Goal: Find specific page/section: Find specific page/section

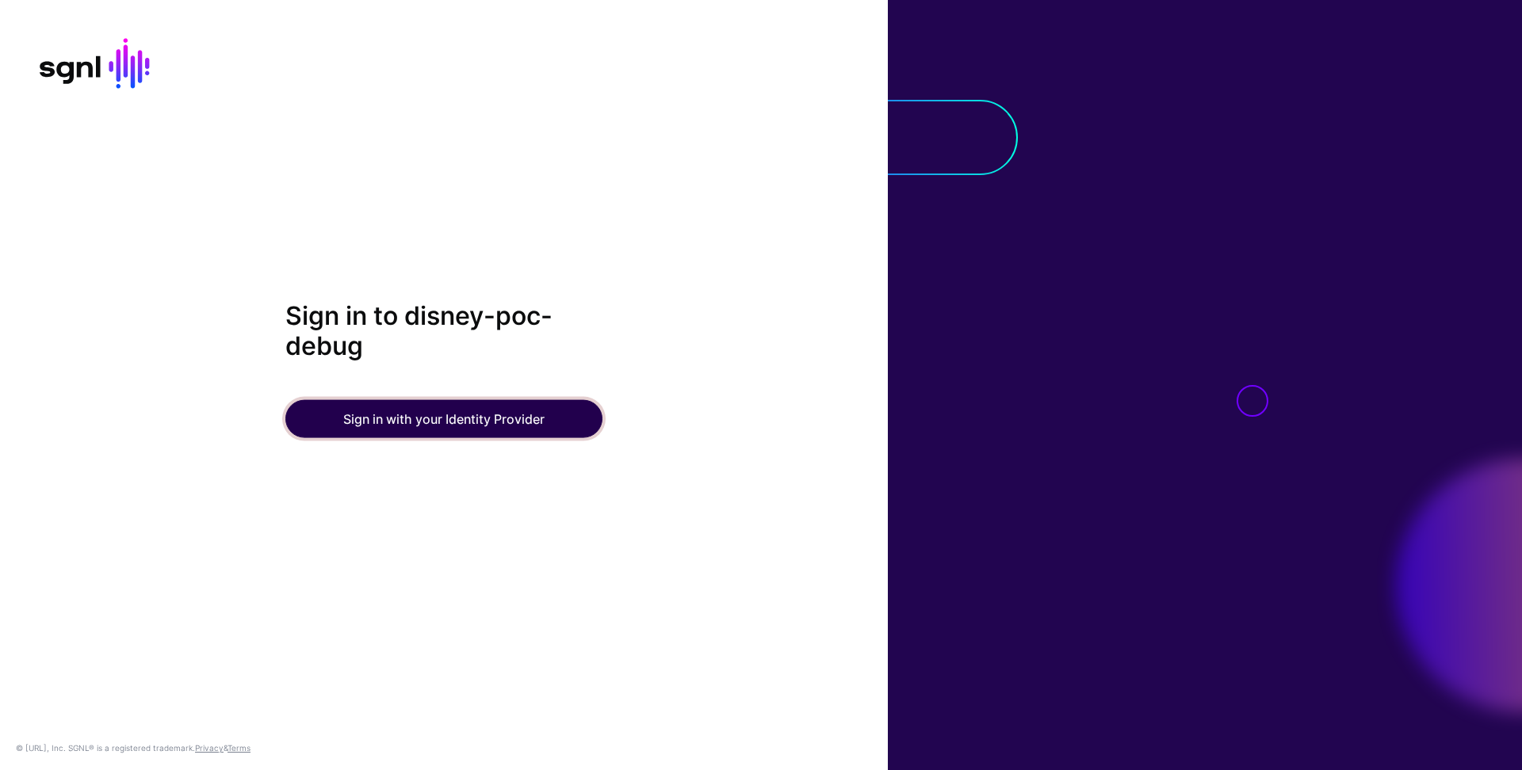
click at [483, 412] on button "Sign in with your Identity Provider" at bounding box center [443, 418] width 317 height 38
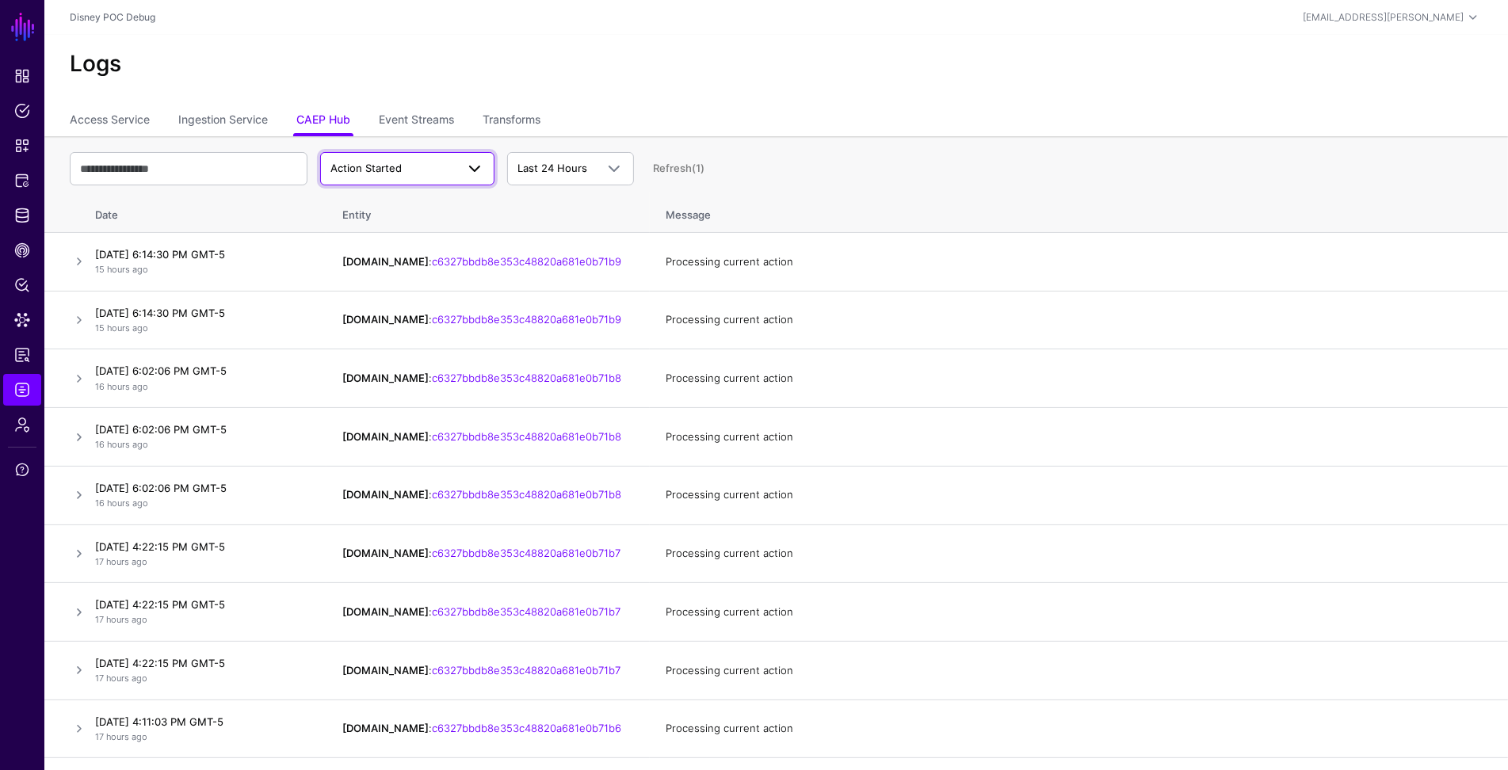
click at [390, 177] on span "Action Started" at bounding box center [407, 168] width 154 height 19
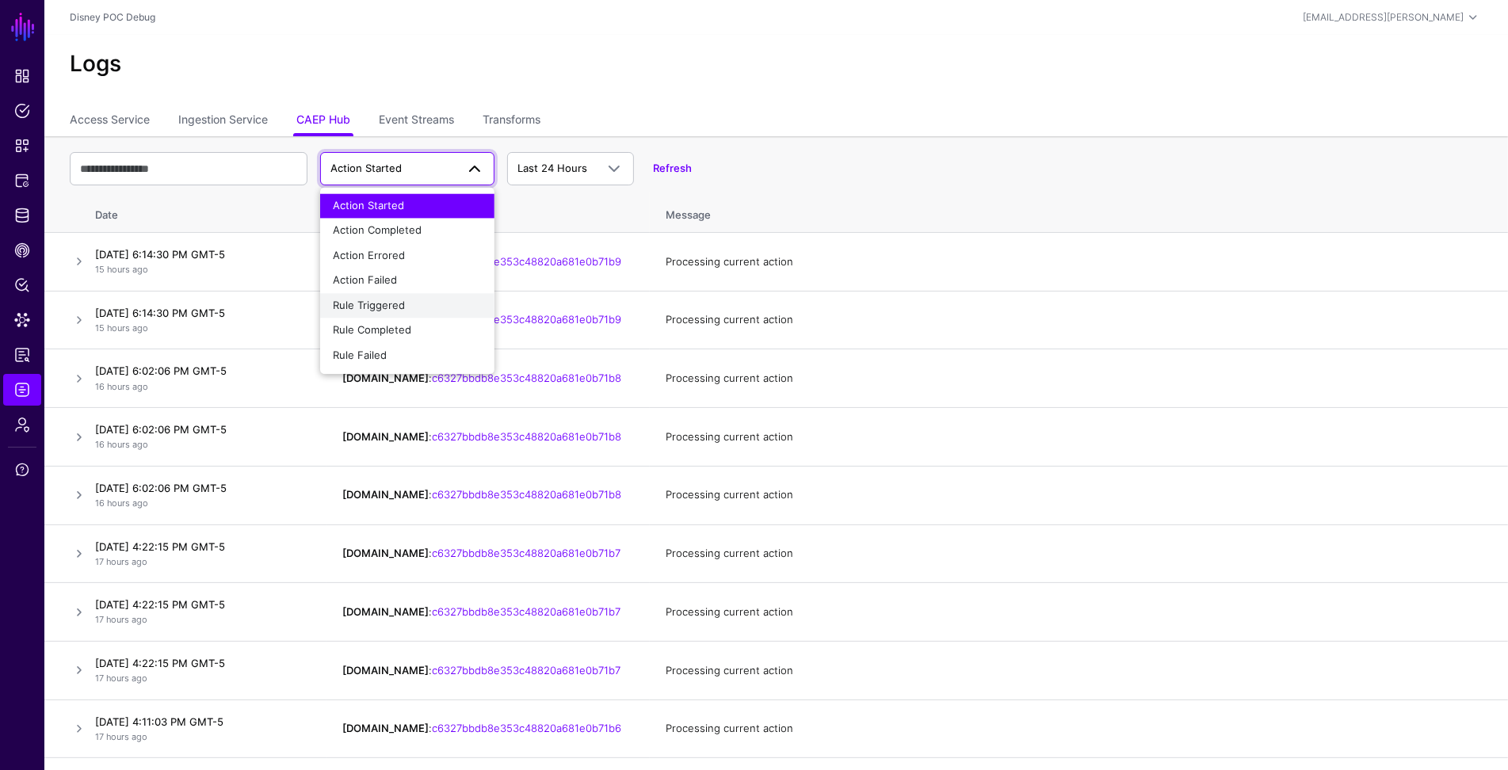
click at [384, 302] on span "Rule Triggered" at bounding box center [369, 305] width 72 height 13
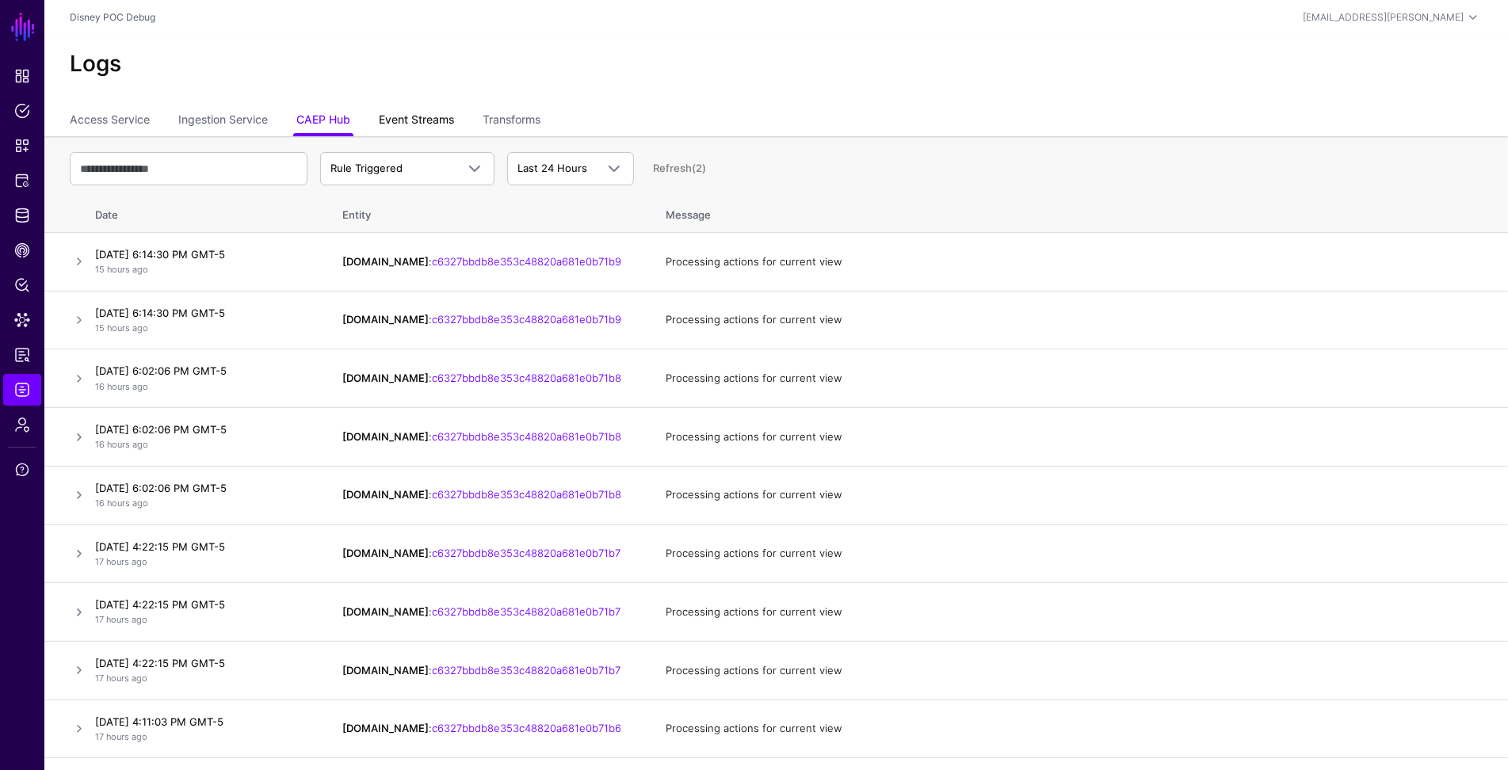
click at [418, 127] on link "Event Streams" at bounding box center [416, 121] width 75 height 30
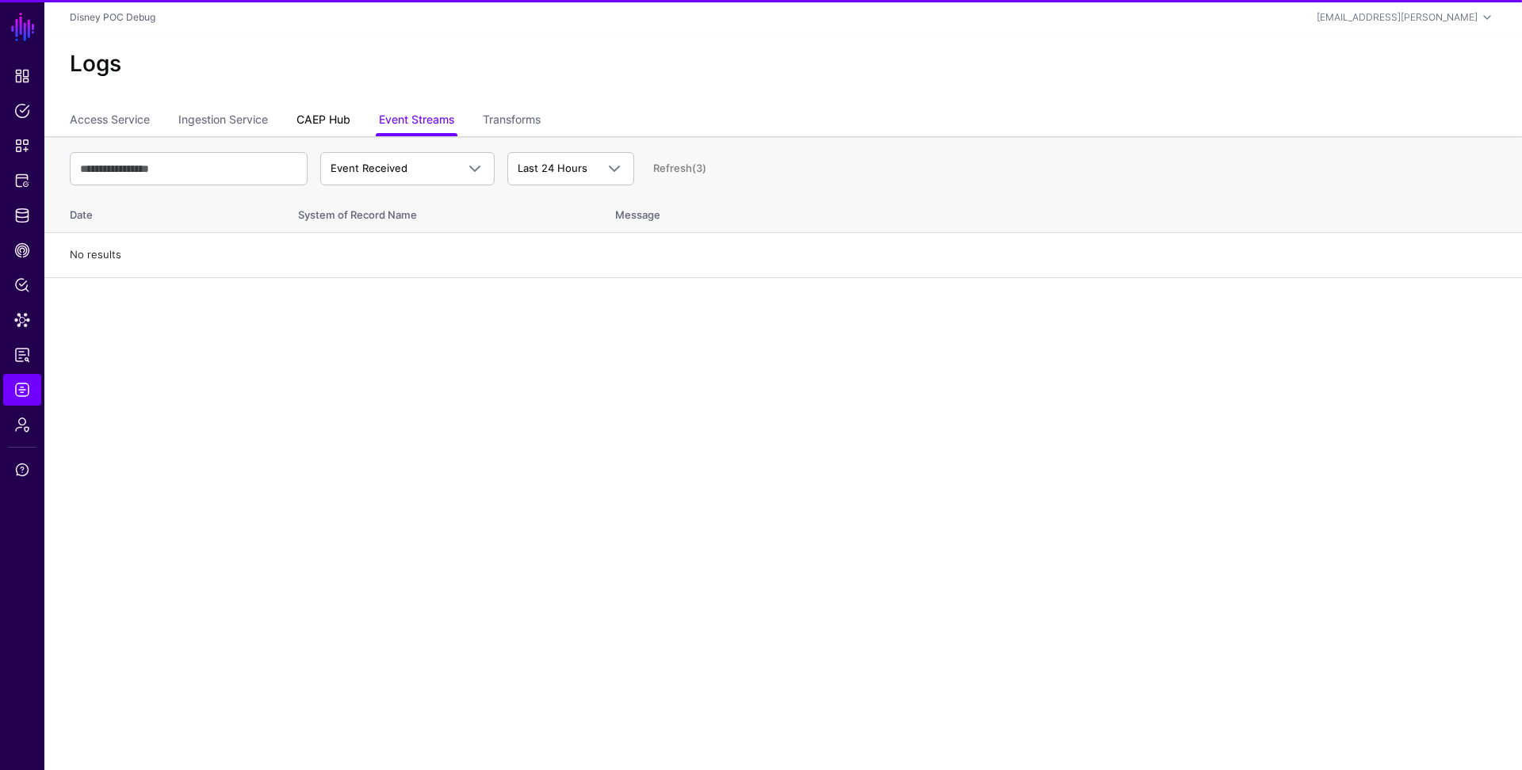
click at [318, 118] on link "CAEP Hub" at bounding box center [323, 121] width 54 height 30
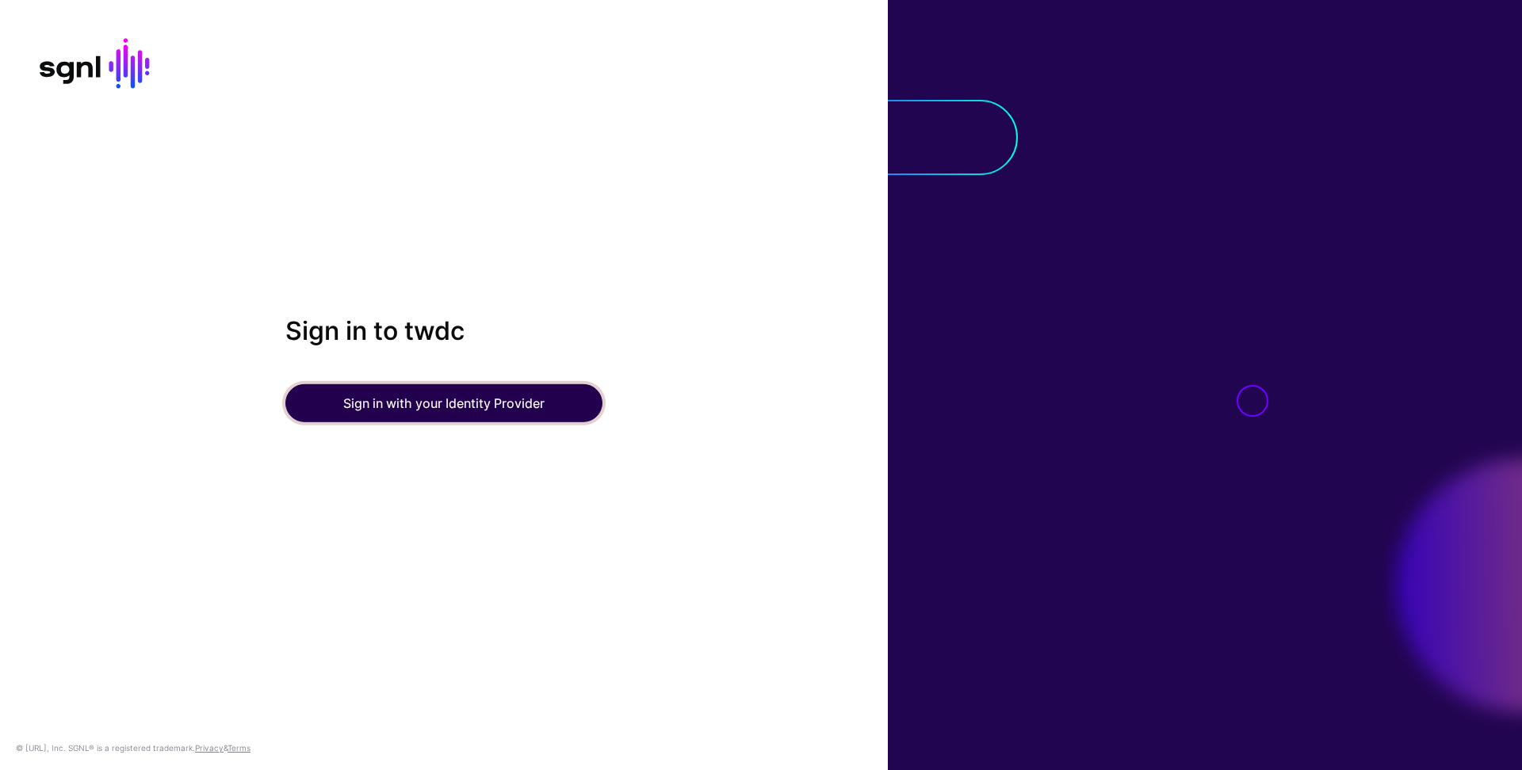
click at [424, 407] on button "Sign in with your Identity Provider" at bounding box center [443, 403] width 317 height 38
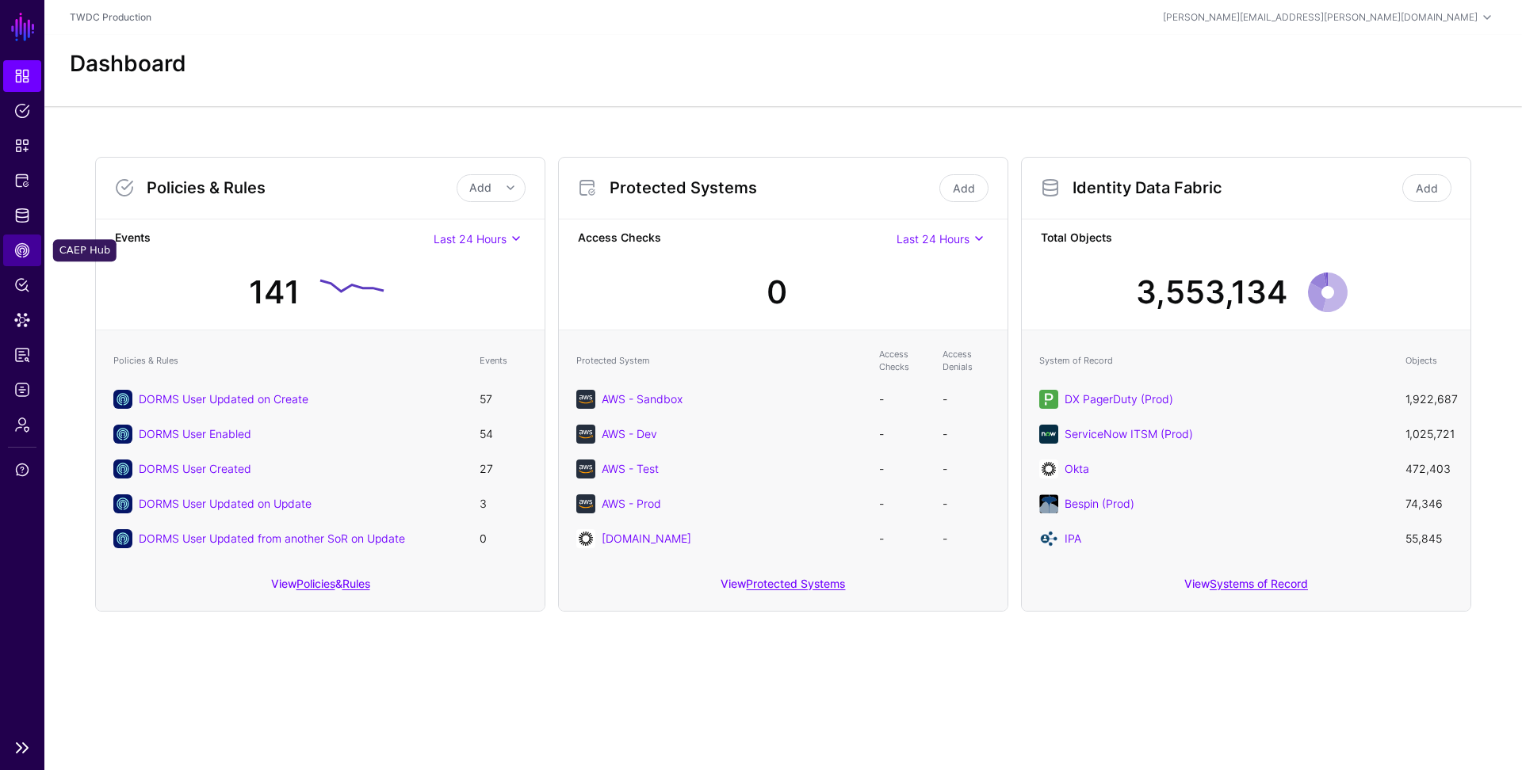
click at [25, 250] on span "CAEP Hub" at bounding box center [22, 251] width 16 height 16
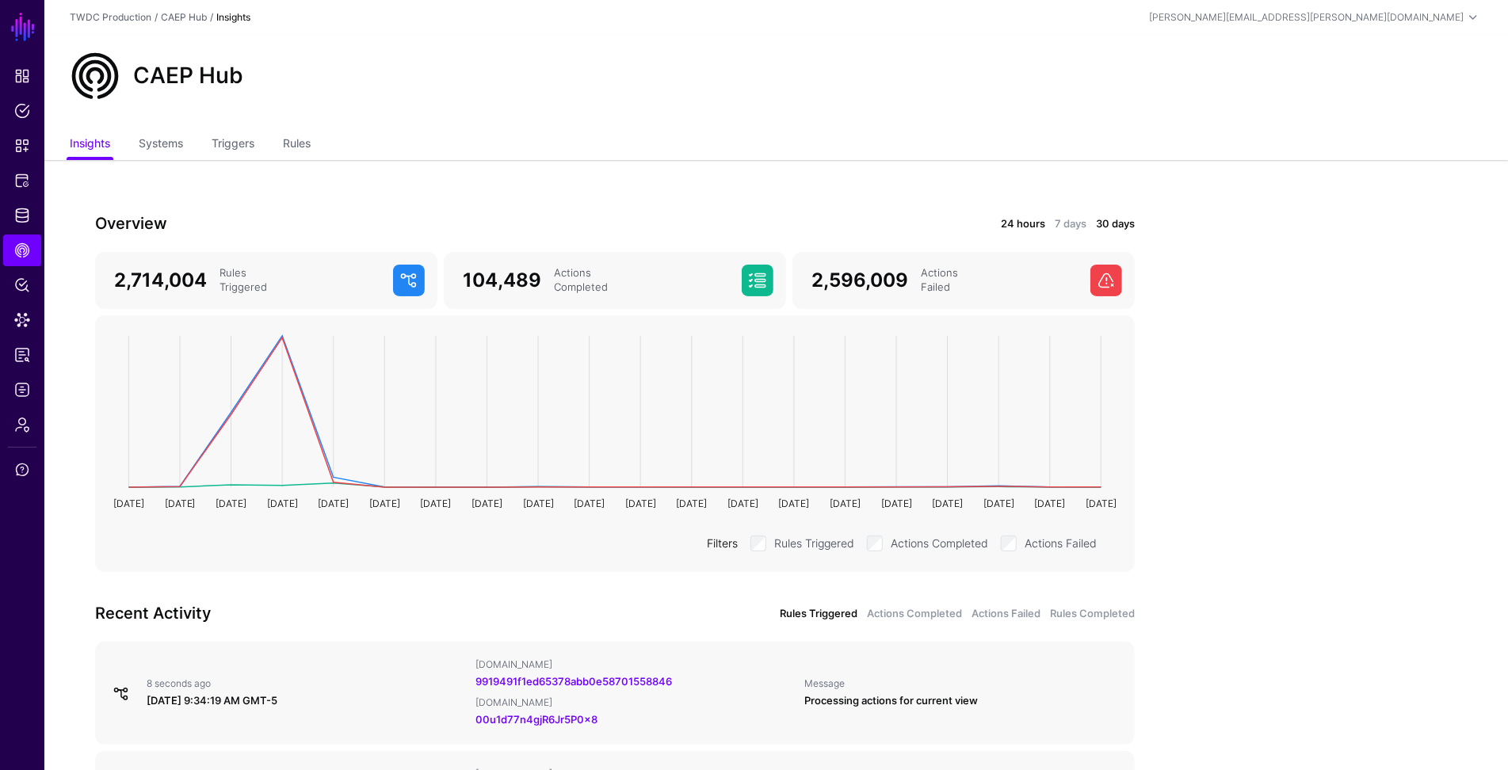
click at [1025, 220] on link "24 hours" at bounding box center [1023, 224] width 44 height 16
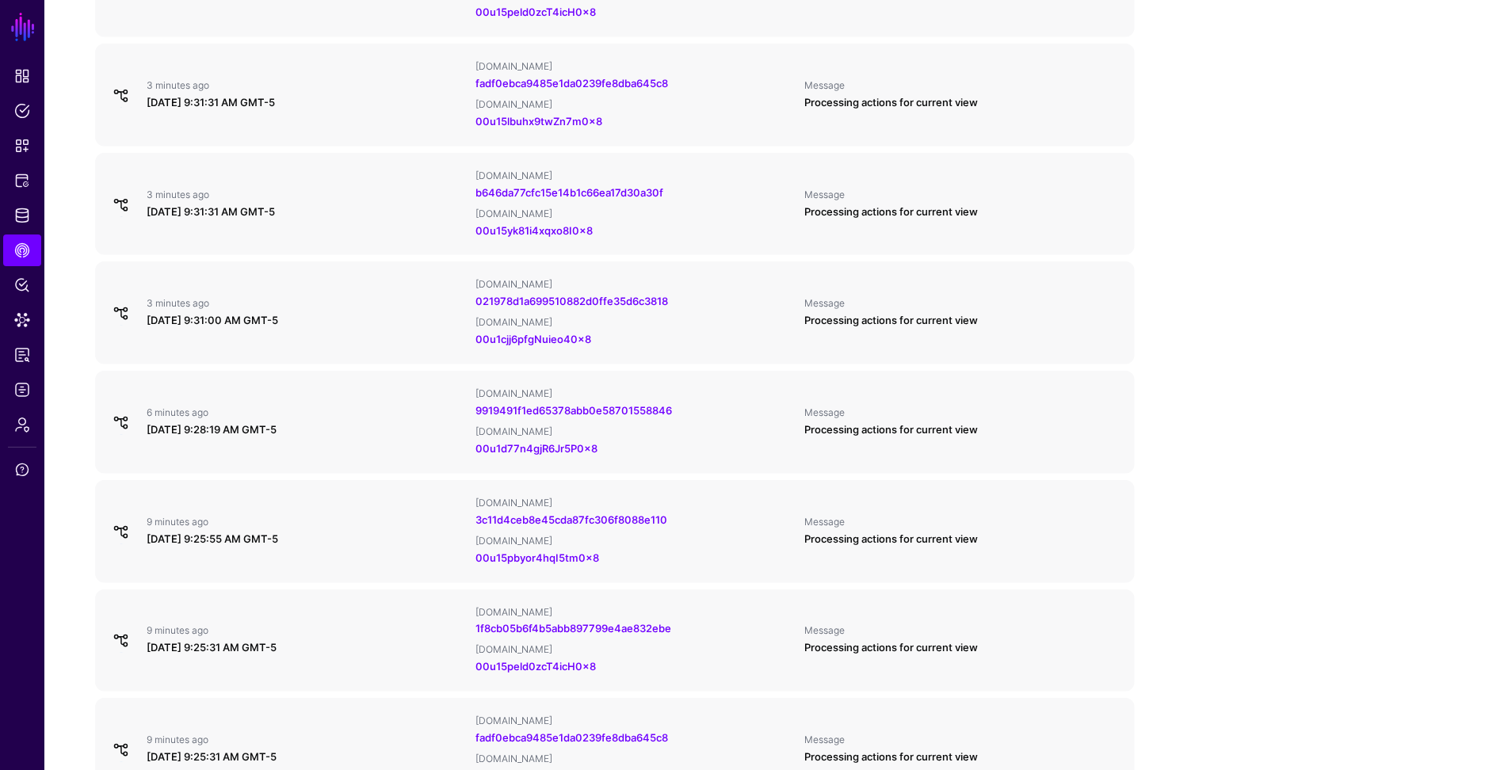
scroll to position [27, 0]
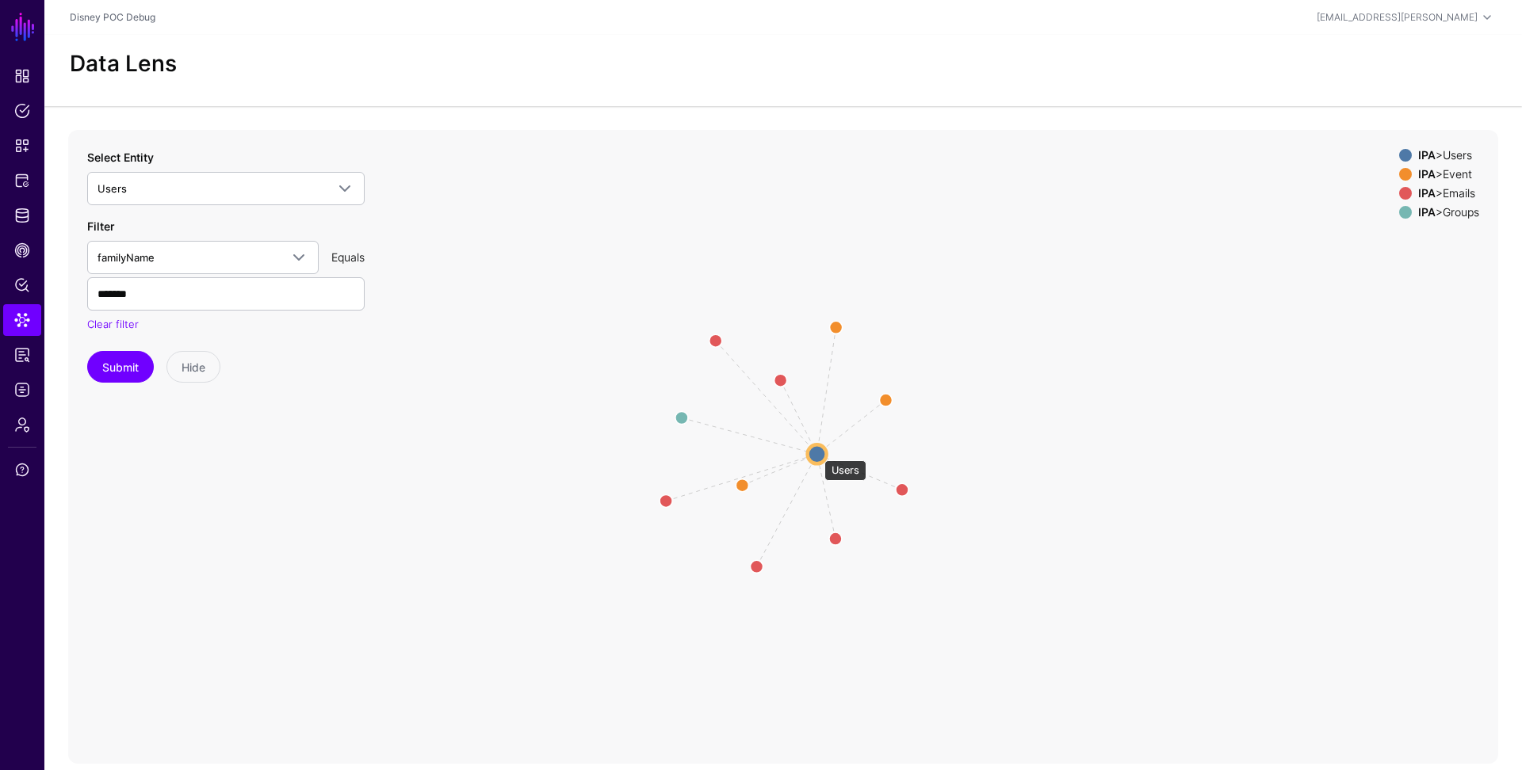
click at [816, 453] on circle at bounding box center [817, 454] width 19 height 19
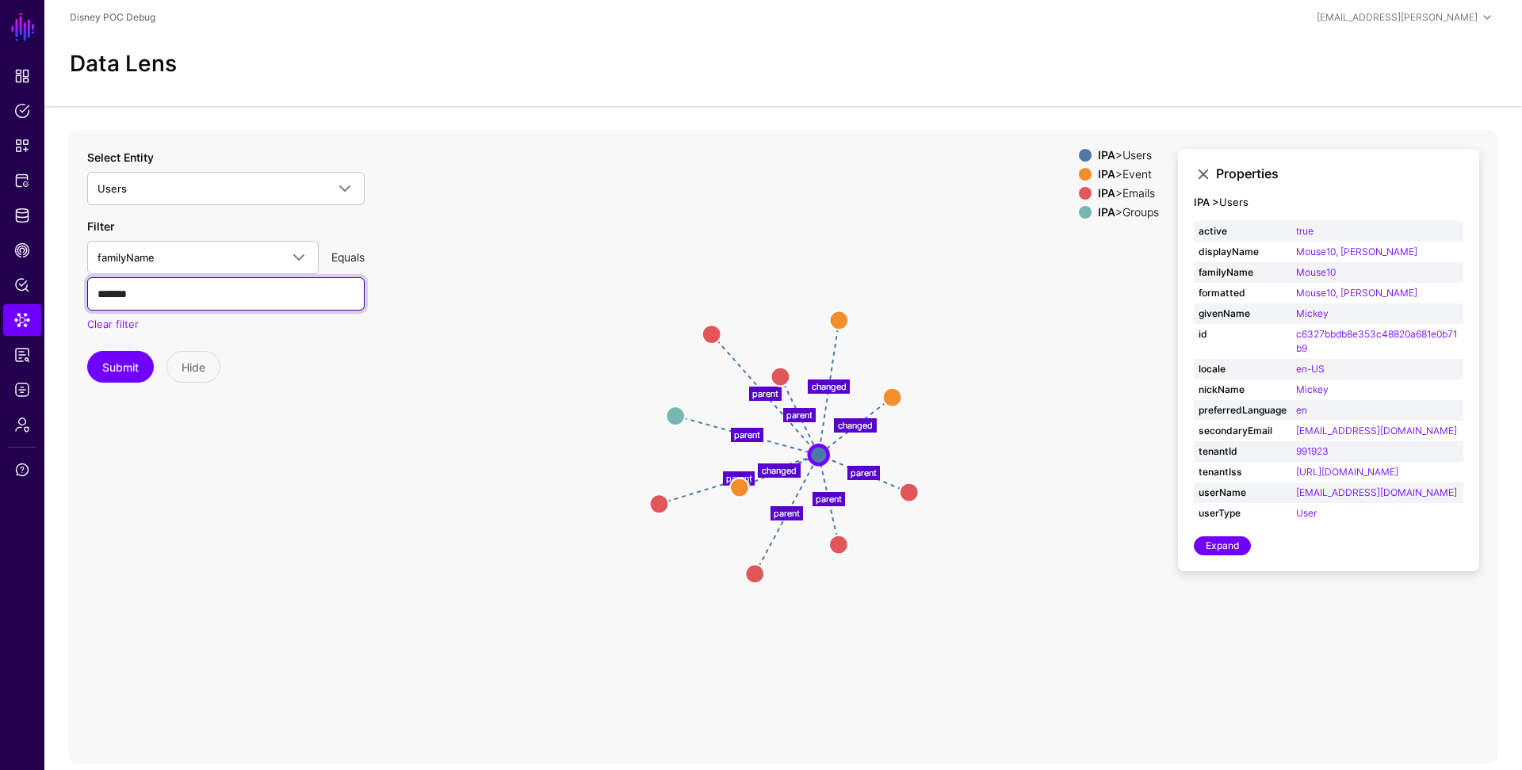
click at [181, 289] on input "*******" at bounding box center [225, 293] width 277 height 33
click at [87, 351] on button "Submit" at bounding box center [120, 367] width 67 height 32
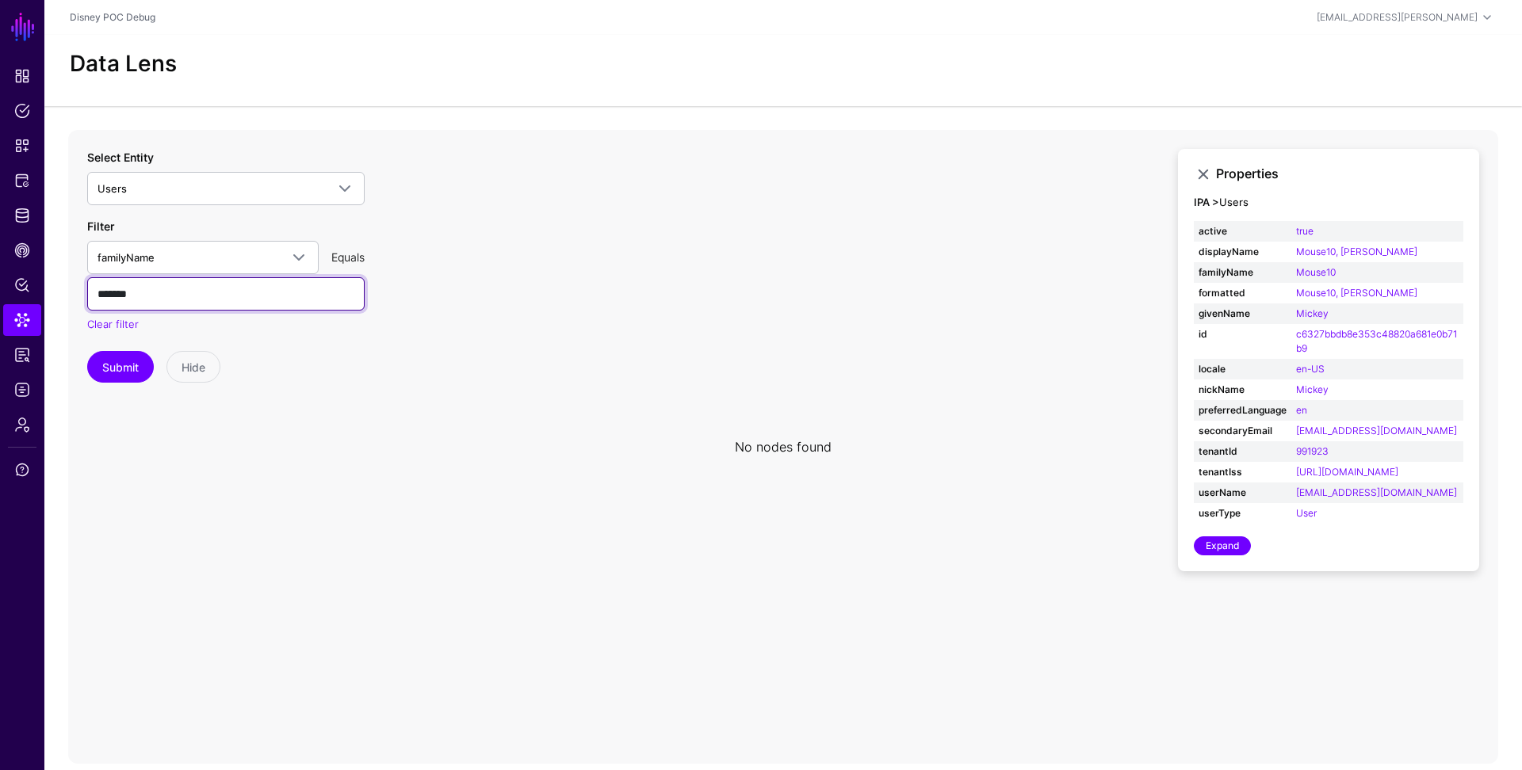
click at [87, 351] on button "Submit" at bounding box center [120, 367] width 67 height 32
type input "*******"
click at [87, 351] on button "Submit" at bounding box center [120, 367] width 67 height 32
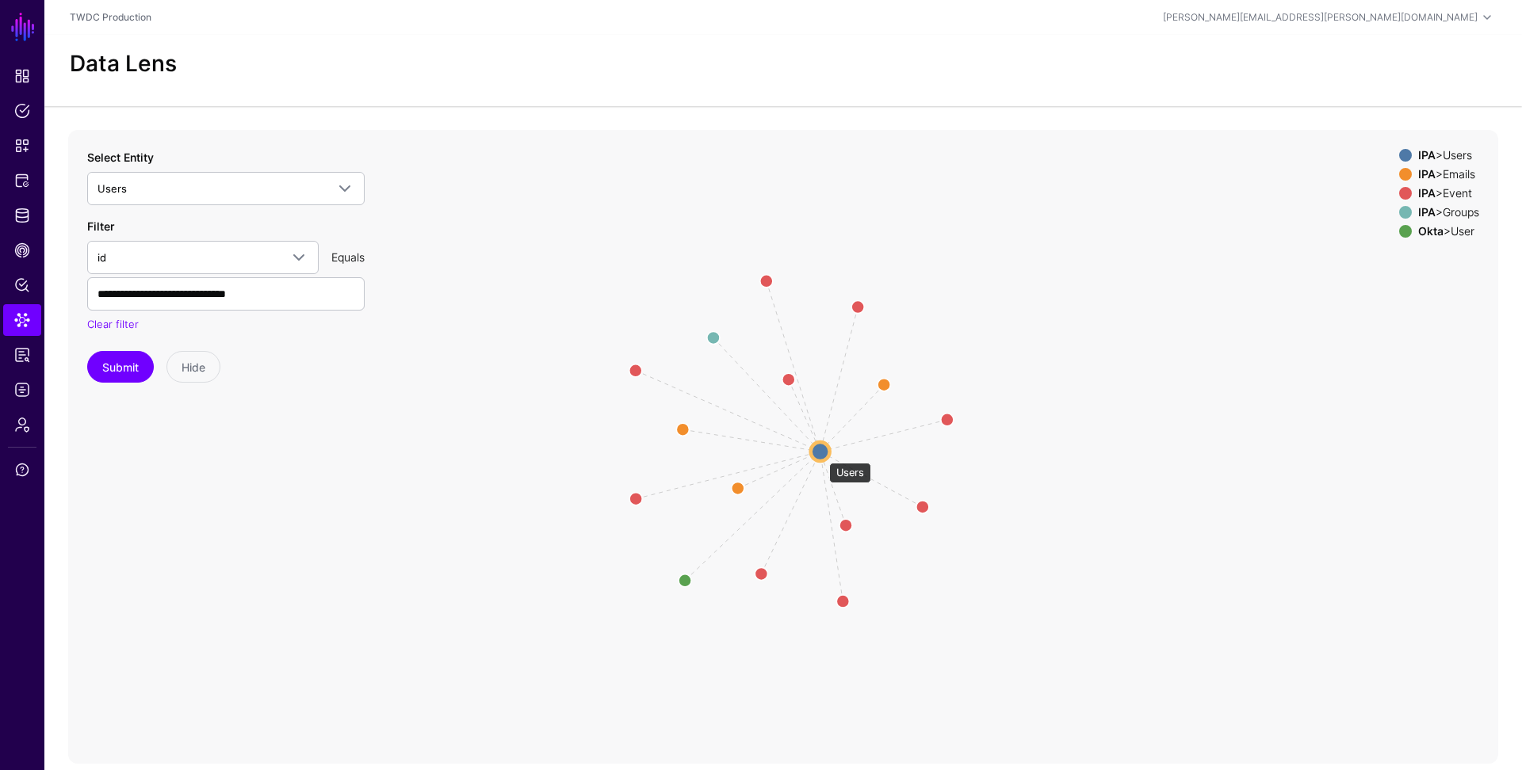
click at [821, 455] on circle at bounding box center [820, 451] width 19 height 19
